Goal: Task Accomplishment & Management: Manage account settings

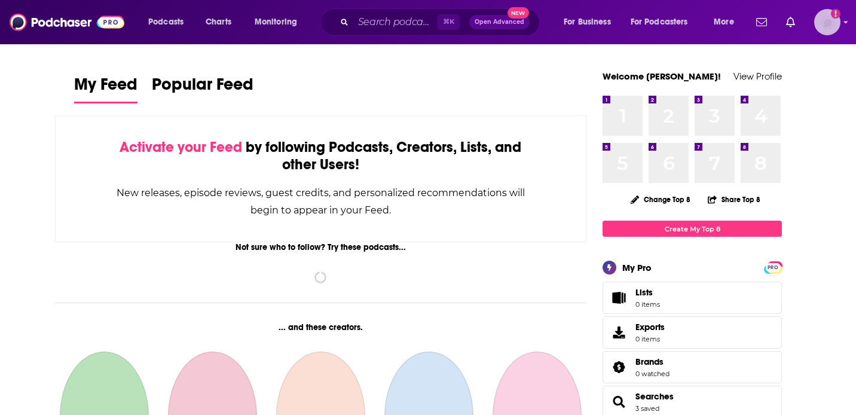
click at [829, 26] on img "Logged in as jciarczynski" at bounding box center [827, 22] width 26 height 26
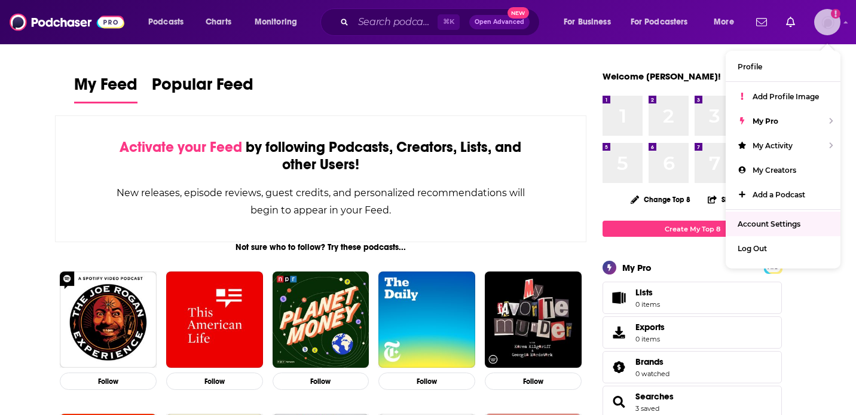
click at [768, 212] on link "Account Settings" at bounding box center [782, 224] width 115 height 24
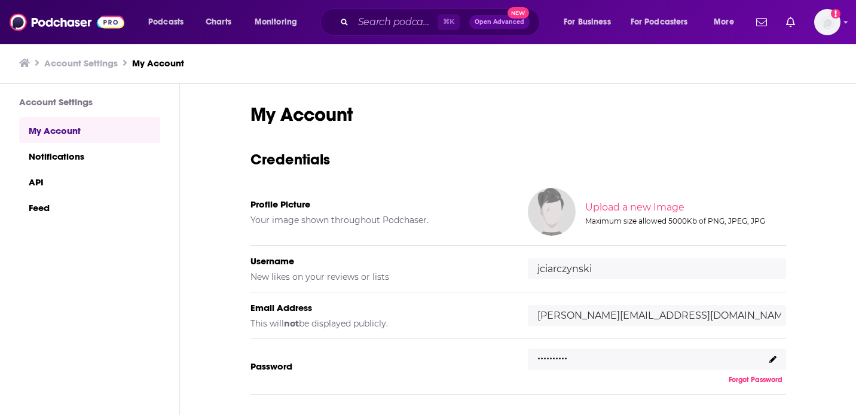
scroll to position [115, 0]
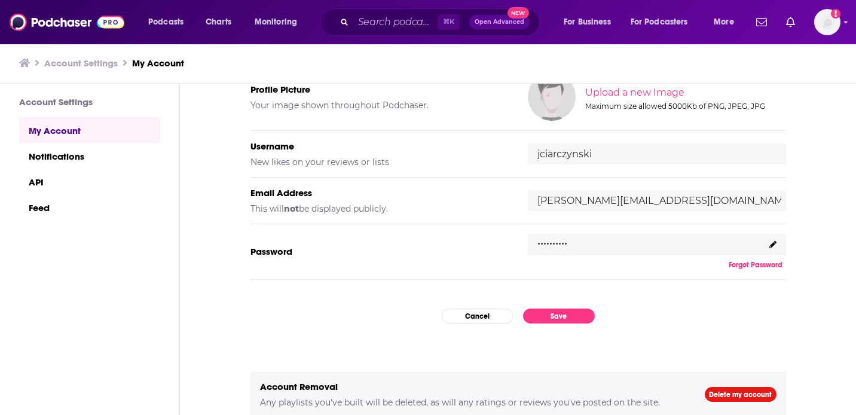
click at [760, 242] on div ".........." at bounding box center [657, 245] width 258 height 22
click at [775, 247] on span at bounding box center [772, 244] width 7 height 9
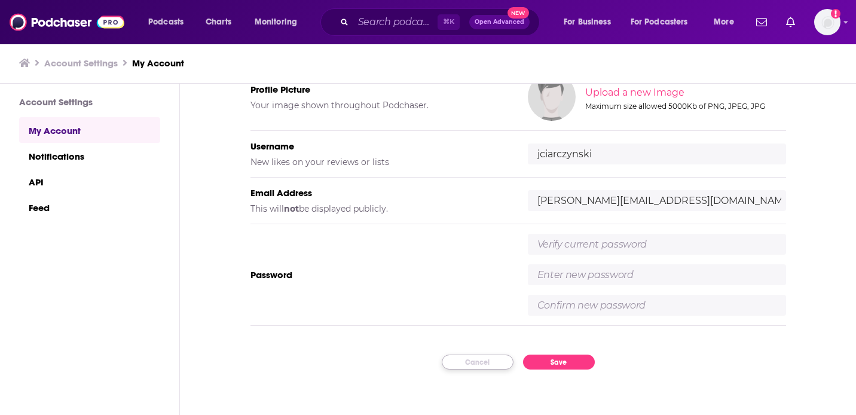
click at [486, 360] on button "Cancel" at bounding box center [478, 361] width 72 height 15
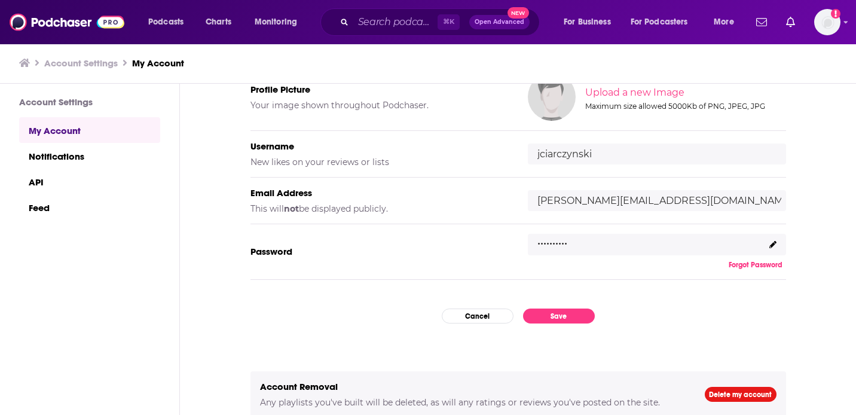
click at [544, 239] on p ".........." at bounding box center [552, 239] width 30 height 17
click at [545, 235] on p ".........." at bounding box center [552, 238] width 30 height 17
click at [562, 240] on p ".........." at bounding box center [552, 238] width 30 height 17
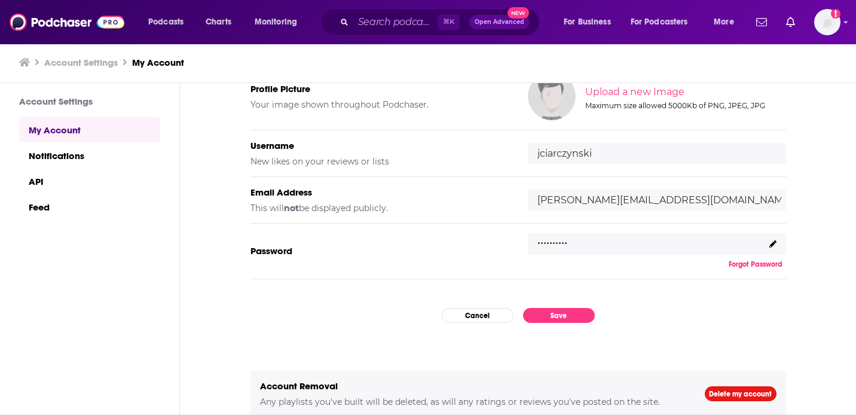
scroll to position [112, 0]
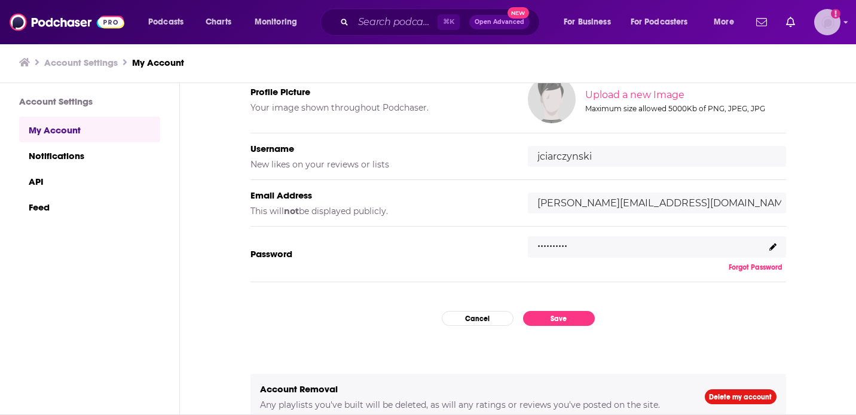
click at [822, 27] on img "Logged in as jciarczynski" at bounding box center [827, 22] width 26 height 26
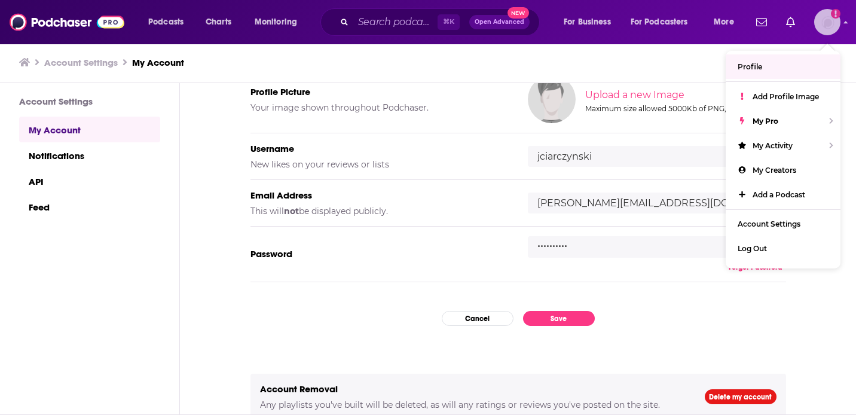
click at [831, 30] on img "Logged in as jciarczynski" at bounding box center [827, 22] width 26 height 26
click at [473, 120] on div "Profile Picture Your image shown throughout Podchaser. Upload a new Image Maxim…" at bounding box center [517, 100] width 535 height 68
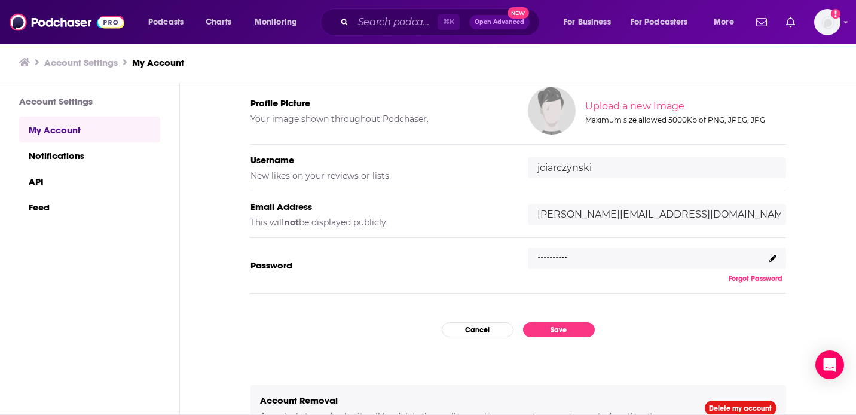
scroll to position [115, 0]
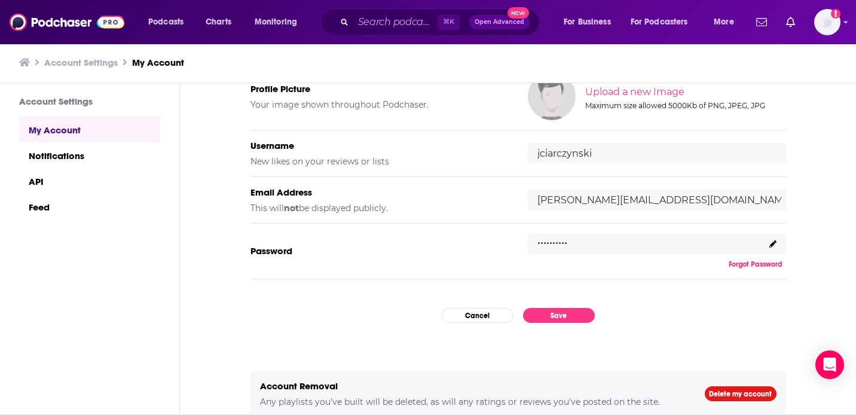
click at [761, 243] on div ".........." at bounding box center [657, 244] width 258 height 22
click at [769, 244] on icon at bounding box center [772, 243] width 7 height 7
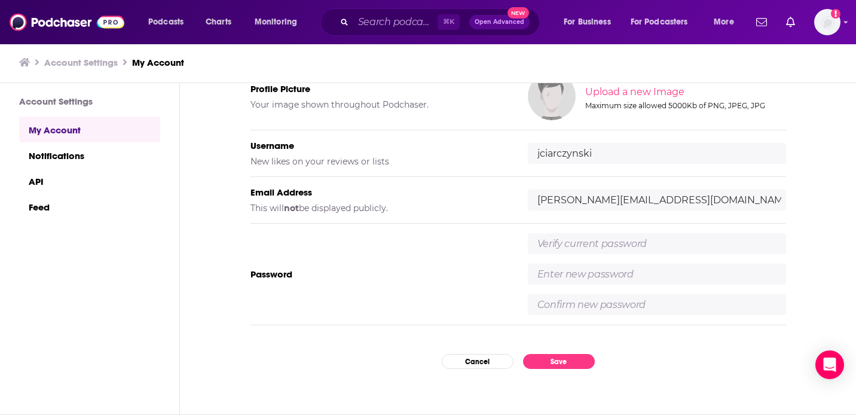
click at [768, 244] on input "text" at bounding box center [657, 243] width 258 height 21
click at [578, 281] on input "text" at bounding box center [657, 274] width 258 height 21
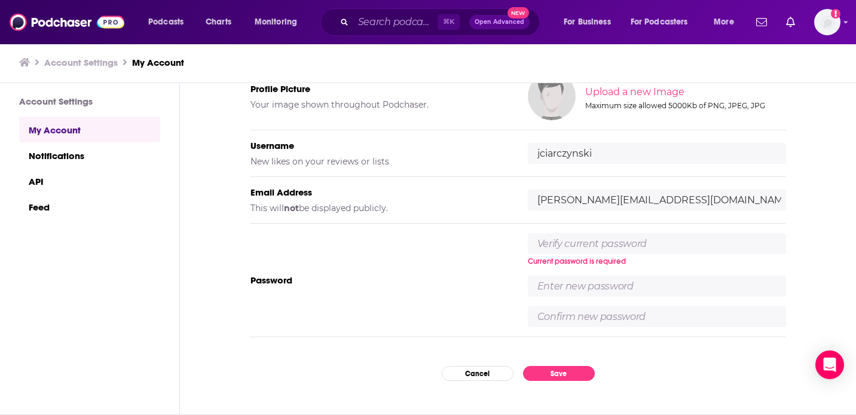
click at [578, 281] on input "text" at bounding box center [657, 285] width 258 height 21
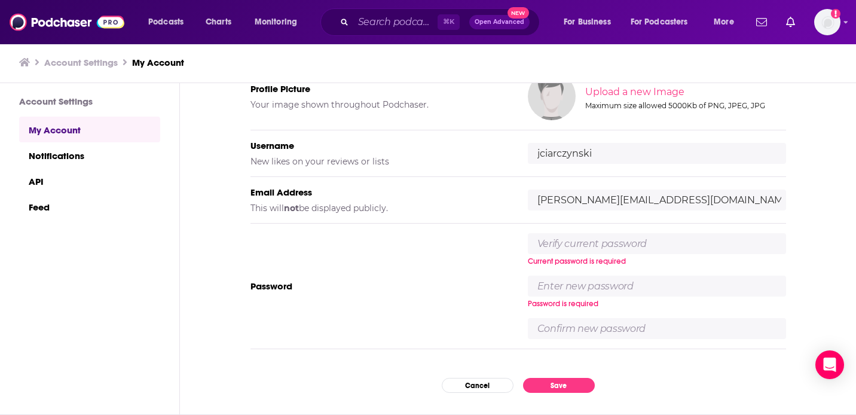
click at [578, 237] on input "text" at bounding box center [657, 243] width 258 height 21
click at [578, 244] on input "text" at bounding box center [657, 243] width 258 height 21
click at [829, 33] on img "Logged in as jciarczynski" at bounding box center [827, 22] width 26 height 26
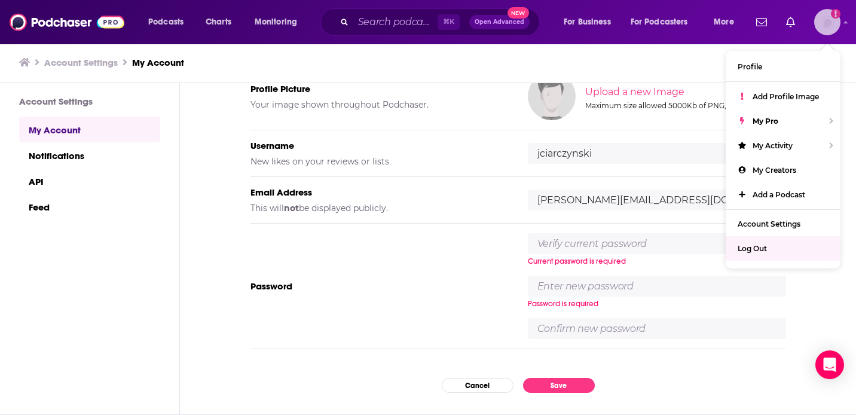
click at [769, 240] on div "Log Out" at bounding box center [782, 248] width 115 height 24
